Goal: Information Seeking & Learning: Learn about a topic

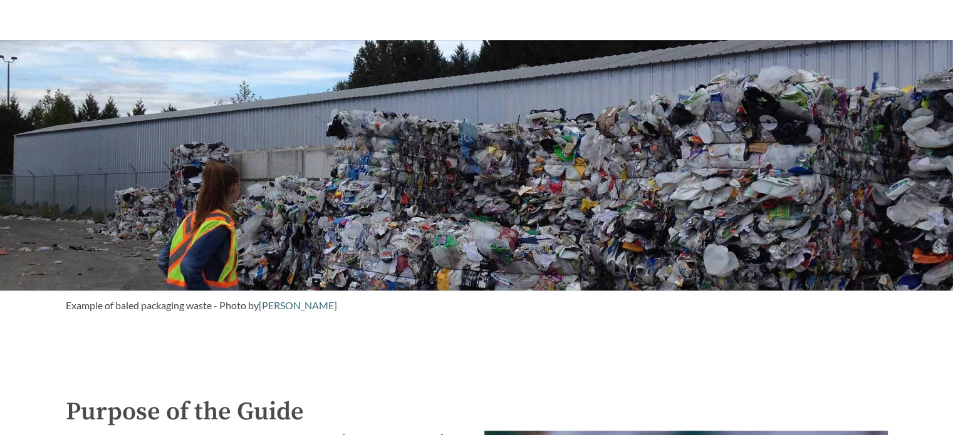
scroll to position [1003, 0]
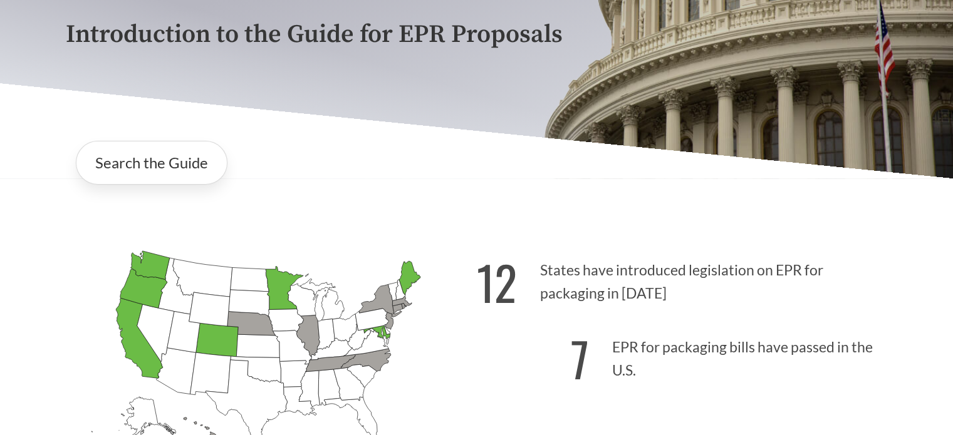
scroll to position [193, 0]
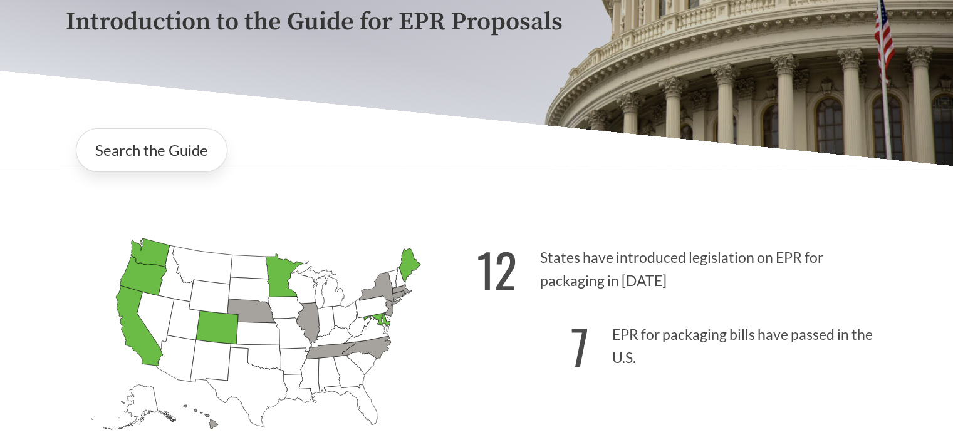
click at [368, 348] on icon "[US_STATE] Introduced: 1" at bounding box center [366, 347] width 50 height 23
click at [177, 156] on link "Search the Guide" at bounding box center [152, 150] width 152 height 44
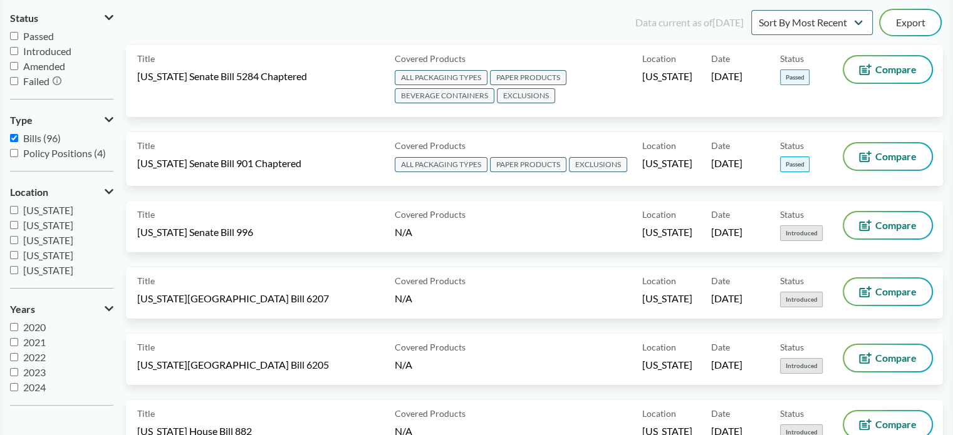
scroll to position [138, 0]
